Goal: Contribute content: Add original content to the website for others to see

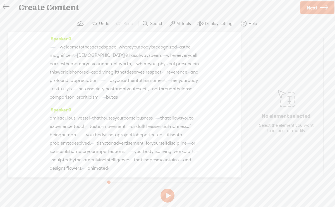
click at [51, 45] on span "·" at bounding box center [50, 47] width 1 height 8
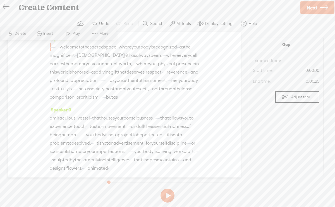
click at [67, 33] on span at bounding box center [68, 33] width 8 height 10
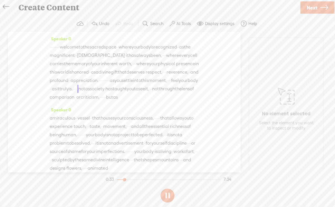
click at [221, 23] on label "Display settings" at bounding box center [220, 24] width 30 height 6
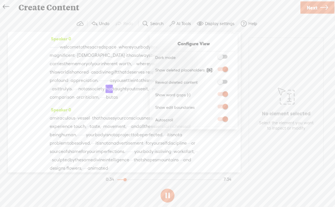
click at [224, 119] on span at bounding box center [222, 119] width 10 height 4
click at [213, 117] on input "checkbox" at bounding box center [213, 117] width 0 height 0
click at [224, 119] on span at bounding box center [222, 119] width 10 height 4
click at [213, 117] on input "checkbox" at bounding box center [213, 117] width 0 height 0
click at [210, 22] on label "Display settings" at bounding box center [220, 24] width 30 height 6
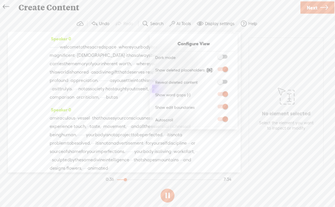
click at [210, 22] on label "Display settings" at bounding box center [220, 24] width 30 height 6
click at [209, 12] on div "Create Content" at bounding box center [157, 7] width 285 height 15
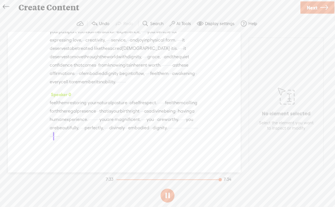
scroll to position [824, 0]
click at [177, 128] on span "·" at bounding box center [177, 128] width 1 height 8
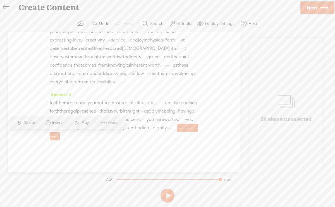
scroll to position [816, 0]
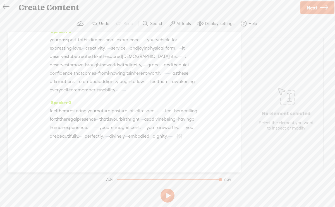
click at [309, 7] on span "Next" at bounding box center [311, 8] width 11 height 14
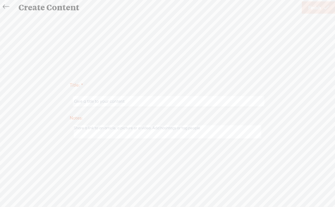
click at [145, 101] on input "text" at bounding box center [168, 101] width 191 height 11
type input "Identify_Body_Anya"
click at [317, 7] on span "Finish" at bounding box center [314, 8] width 13 height 14
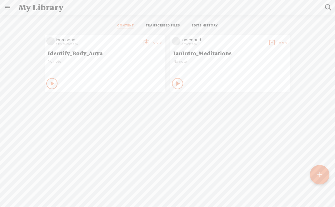
click at [144, 42] on t at bounding box center [146, 43] width 8 height 8
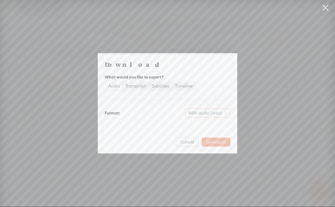
click at [205, 114] on span "WAV audio (.wav)" at bounding box center [207, 113] width 38 height 8
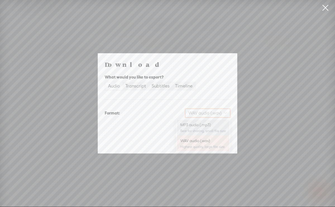
click at [202, 126] on div "MP3 audio (.mp3)" at bounding box center [202, 125] width 45 height 6
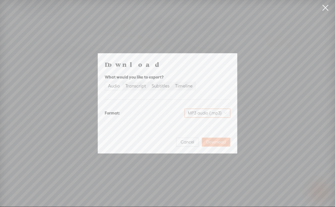
click at [217, 142] on span "Download" at bounding box center [216, 142] width 20 height 6
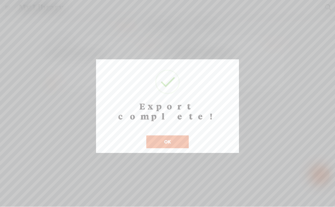
click at [169, 136] on button "OK" at bounding box center [167, 142] width 42 height 13
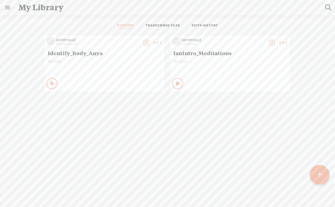
click at [157, 41] on t at bounding box center [157, 43] width 8 height 8
click at [122, 124] on link "Delete" at bounding box center [131, 125] width 56 height 13
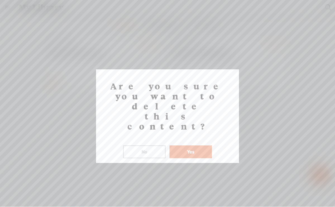
click at [194, 146] on button "Yes" at bounding box center [190, 152] width 42 height 13
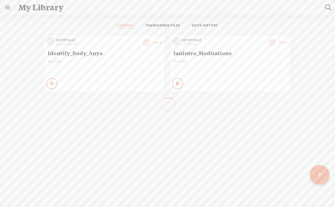
click at [320, 176] on t at bounding box center [319, 175] width 5 height 12
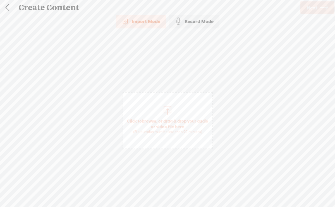
click at [163, 121] on span "Click to browse , or drag & drop your audio or video file here (File duration m…" at bounding box center [167, 125] width 89 height 21
click at [315, 6] on span "Next" at bounding box center [311, 8] width 11 height 14
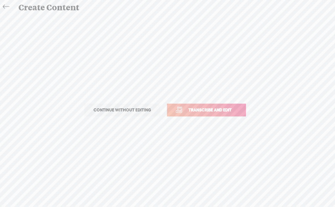
click at [212, 108] on span "Transcribe and edit" at bounding box center [209, 110] width 55 height 6
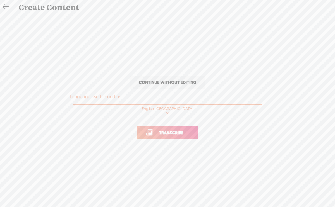
click at [177, 137] on link "Transcribe" at bounding box center [167, 132] width 60 height 13
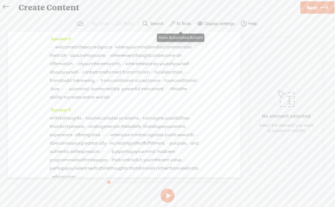
click at [182, 23] on label "AI Tools" at bounding box center [183, 24] width 15 height 6
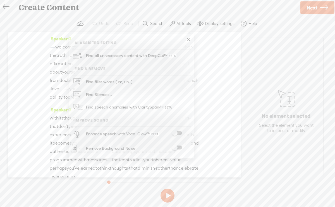
click at [176, 147] on span at bounding box center [177, 148] width 10 height 4
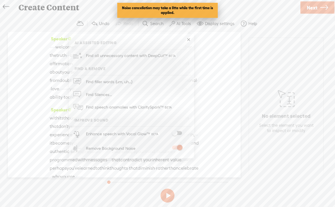
click at [176, 133] on span at bounding box center [177, 133] width 10 height 4
click at [187, 40] on link at bounding box center [188, 40] width 6 height 6
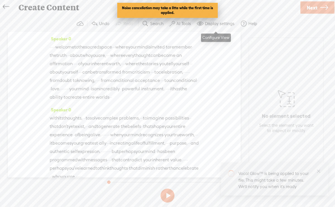
click at [215, 24] on label "Display settings" at bounding box center [220, 24] width 30 height 6
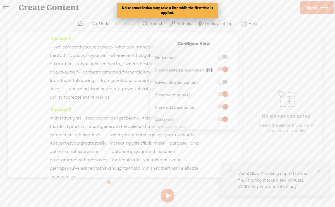
click at [224, 120] on span at bounding box center [222, 119] width 10 height 4
click at [213, 117] on input "checkbox" at bounding box center [213, 117] width 0 height 0
click at [224, 120] on span at bounding box center [222, 119] width 10 height 4
click at [213, 117] on input "checkbox" at bounding box center [213, 117] width 0 height 0
click at [228, 11] on div "Create Content" at bounding box center [157, 7] width 285 height 15
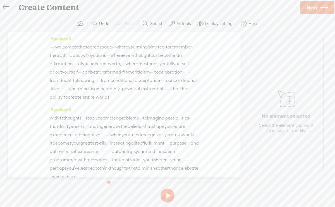
click at [51, 47] on span "·" at bounding box center [50, 47] width 1 height 8
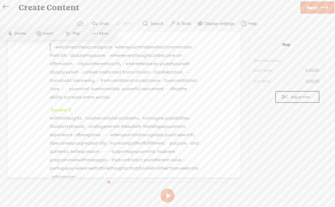
click at [168, 195] on button at bounding box center [167, 196] width 14 height 14
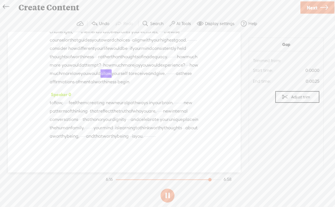
scroll to position [790, 0]
click at [313, 8] on span "Next" at bounding box center [311, 8] width 11 height 14
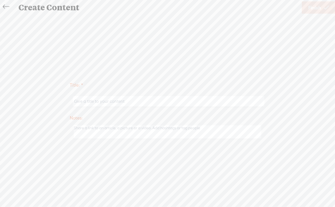
click at [170, 101] on input "text" at bounding box center [168, 101] width 191 height 11
type input "Identity_Mind_Anya"
click at [316, 7] on span "Finish" at bounding box center [314, 8] width 13 height 14
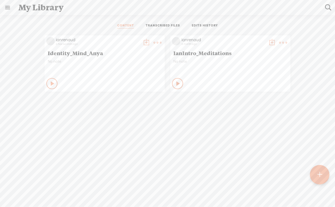
click at [146, 42] on t at bounding box center [146, 43] width 8 height 8
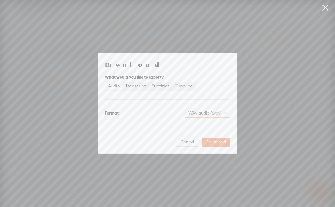
click at [201, 113] on span "WAV audio (.wav)" at bounding box center [207, 113] width 38 height 8
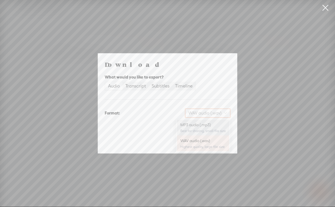
click at [200, 125] on div "MP3 audio (.mp3)" at bounding box center [202, 125] width 45 height 6
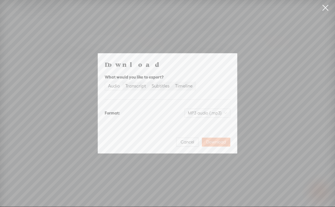
click at [211, 142] on span "Download" at bounding box center [216, 142] width 20 height 6
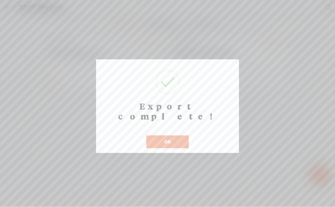
click at [179, 136] on button "OK" at bounding box center [167, 142] width 42 height 13
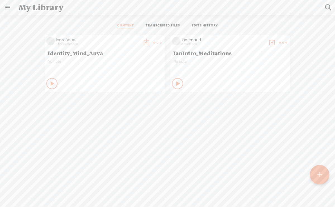
click at [156, 39] on t at bounding box center [157, 43] width 8 height 8
click at [124, 125] on link "Delete" at bounding box center [131, 125] width 56 height 13
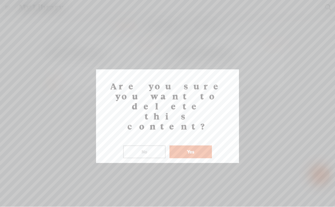
click at [179, 146] on button "Yes" at bounding box center [190, 152] width 42 height 13
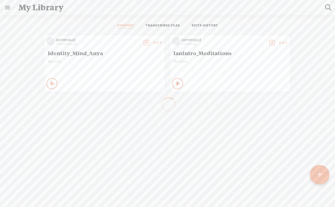
click at [318, 173] on t at bounding box center [319, 175] width 5 height 12
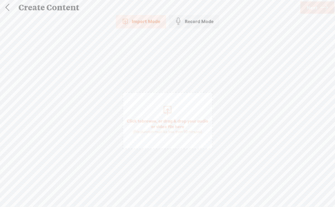
click at [168, 119] on span "Click to browse , or drag & drop your audio or video file here (File duration m…" at bounding box center [167, 125] width 89 height 21
click at [311, 7] on span "Next" at bounding box center [311, 8] width 11 height 14
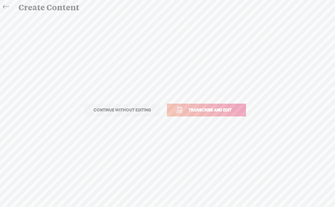
click at [209, 111] on span "Transcribe and edit" at bounding box center [209, 110] width 55 height 6
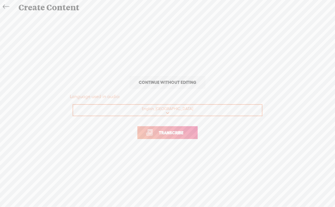
click at [171, 133] on span "Transcribe" at bounding box center [171, 133] width 36 height 6
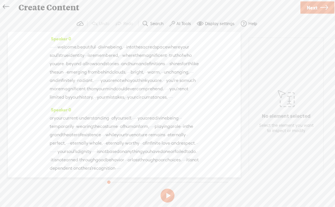
click at [51, 49] on span "·" at bounding box center [50, 47] width 1 height 8
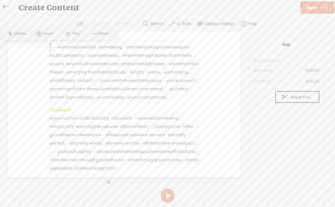
click at [182, 23] on label "AI Tools" at bounding box center [183, 24] width 15 height 6
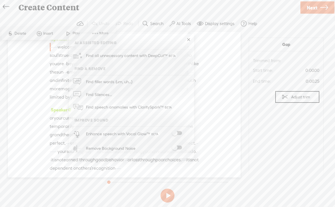
click at [177, 147] on span at bounding box center [177, 148] width 10 height 4
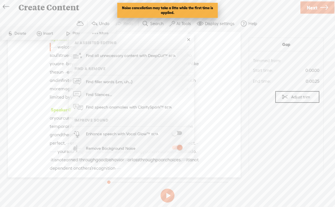
click at [175, 133] on span at bounding box center [177, 133] width 10 height 4
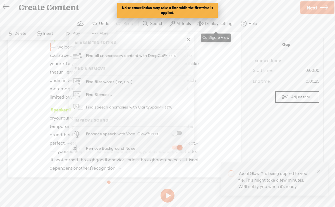
click at [217, 26] on button "Display settings" at bounding box center [216, 23] width 44 height 11
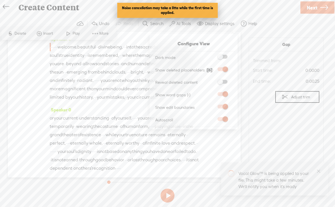
click at [221, 120] on span at bounding box center [222, 119] width 10 height 4
click at [213, 117] on input "checkbox" at bounding box center [213, 117] width 0 height 0
click at [221, 120] on span at bounding box center [222, 119] width 10 height 4
click at [213, 117] on input "checkbox" at bounding box center [213, 117] width 0 height 0
click at [221, 25] on label "Display settings" at bounding box center [220, 24] width 30 height 6
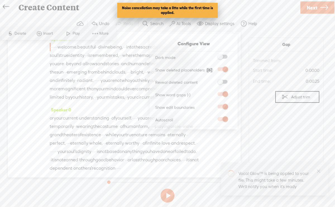
click at [232, 7] on div "Create Content" at bounding box center [157, 7] width 285 height 15
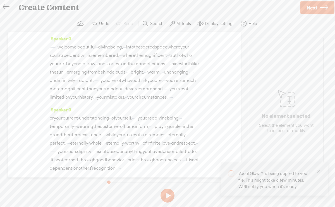
click at [51, 47] on span "·" at bounding box center [50, 47] width 1 height 8
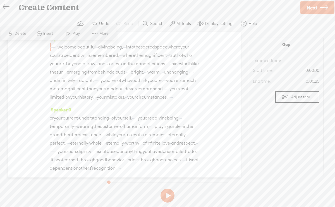
click at [51, 48] on span "·" at bounding box center [50, 47] width 1 height 8
click at [168, 195] on button at bounding box center [167, 196] width 14 height 14
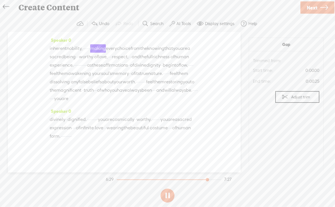
scroll to position [840, 0]
click at [219, 24] on label "Display settings" at bounding box center [220, 24] width 30 height 6
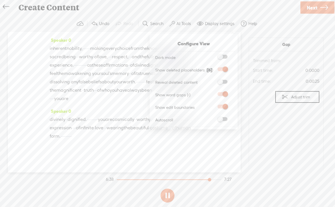
click at [219, 119] on span at bounding box center [222, 119] width 10 height 4
click at [213, 117] on input "checkbox" at bounding box center [213, 117] width 0 height 0
click at [218, 9] on div "Create Content" at bounding box center [157, 7] width 285 height 15
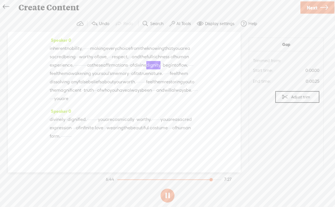
click at [246, 142] on section "Gap Audio source: Trimmed from: Start time: 0:00.00 End time: 0:00.25 Adjust tr…" at bounding box center [286, 102] width 86 height 141
click at [313, 7] on span "Next" at bounding box center [311, 8] width 11 height 14
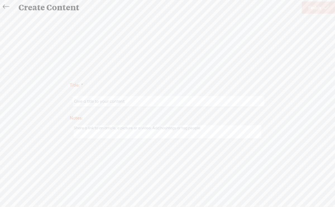
click at [144, 103] on input "text" at bounding box center [168, 101] width 191 height 11
type input "Identity_Soul_Anya"
click at [312, 9] on span "Finish" at bounding box center [314, 8] width 13 height 14
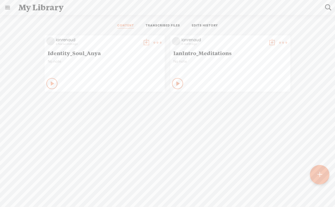
click at [144, 42] on t at bounding box center [146, 43] width 8 height 8
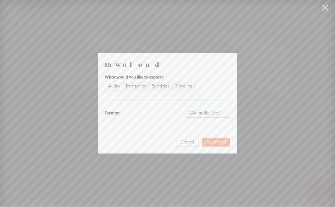
click at [204, 113] on span "WAV audio (.wav)" at bounding box center [207, 113] width 38 height 8
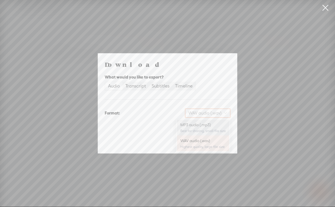
click at [204, 124] on div "MP3 audio (.mp3)" at bounding box center [202, 125] width 45 height 6
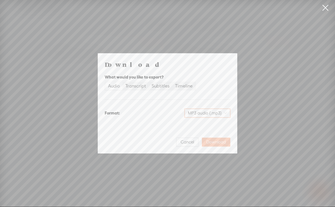
click at [211, 143] on span "Download" at bounding box center [216, 142] width 20 height 6
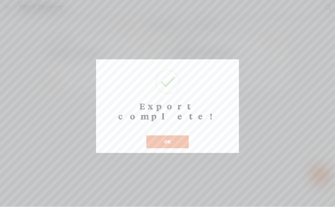
click at [178, 136] on button "OK" at bounding box center [167, 142] width 42 height 13
